Goal: Information Seeking & Learning: Learn about a topic

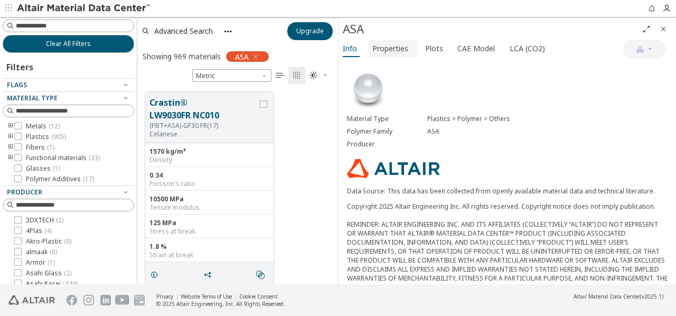
click at [383, 48] on span "Properties" at bounding box center [391, 48] width 36 height 17
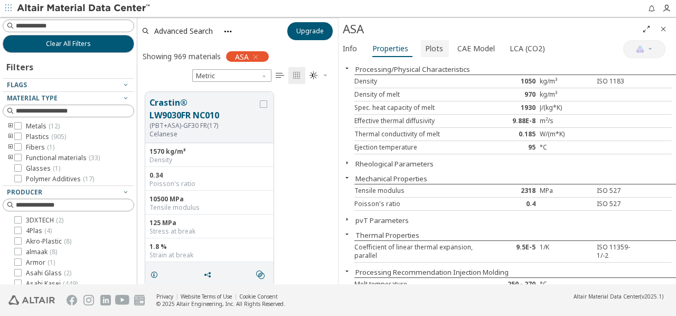
click at [426, 47] on span "Plots" at bounding box center [434, 48] width 18 height 17
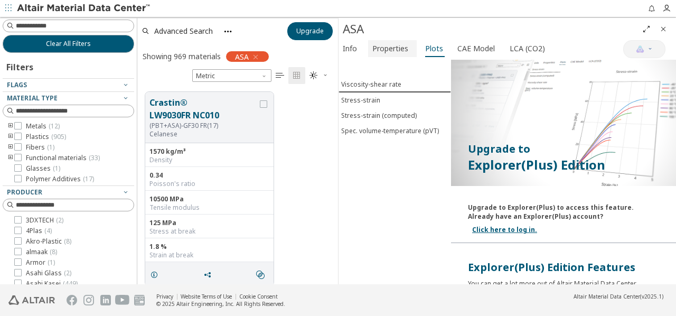
click at [401, 45] on span "Properties" at bounding box center [391, 48] width 36 height 17
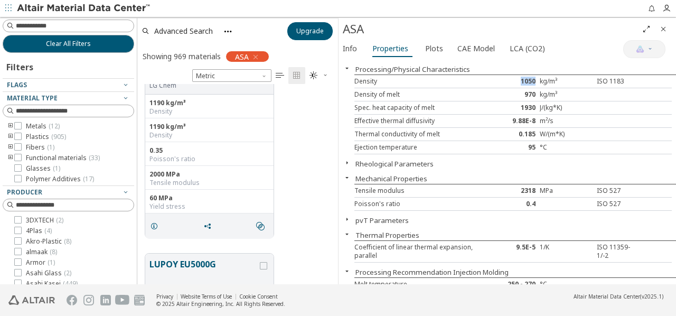
drag, startPoint x: 517, startPoint y: 80, endPoint x: 532, endPoint y: 79, distance: 15.3
click at [532, 79] on div "1050" at bounding box center [513, 81] width 53 height 8
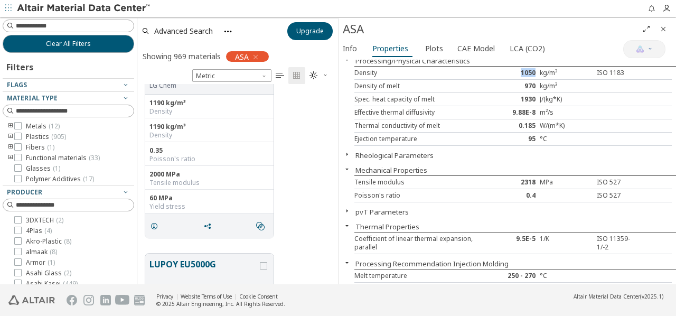
scroll to position [17, 0]
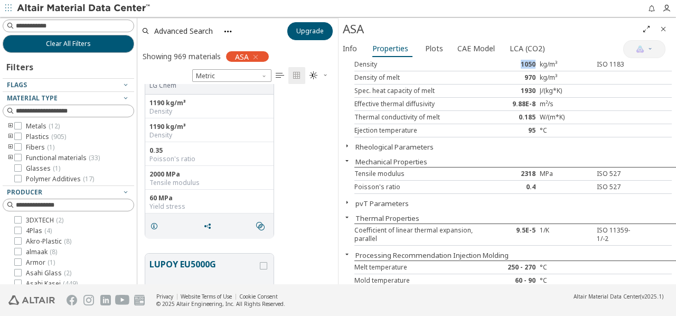
click at [347, 143] on icon "button" at bounding box center [347, 146] width 8 height 8
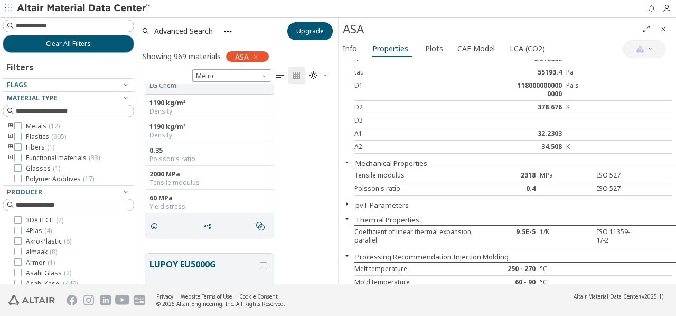
scroll to position [130, 0]
